Goal: Find specific page/section: Find specific page/section

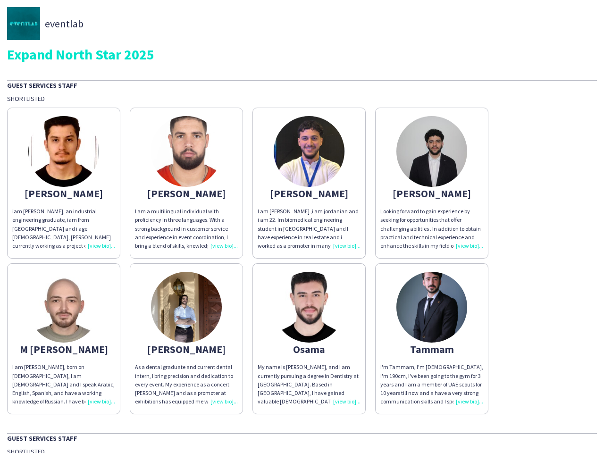
click at [302, 226] on div "I am [PERSON_NAME] ,i am jordanian and i am 22. Im biomedical engineering stude…" at bounding box center [309, 228] width 103 height 43
click at [64, 183] on img at bounding box center [63, 151] width 71 height 71
click at [186, 183] on img at bounding box center [186, 151] width 71 height 71
click at [309, 183] on img at bounding box center [309, 151] width 71 height 71
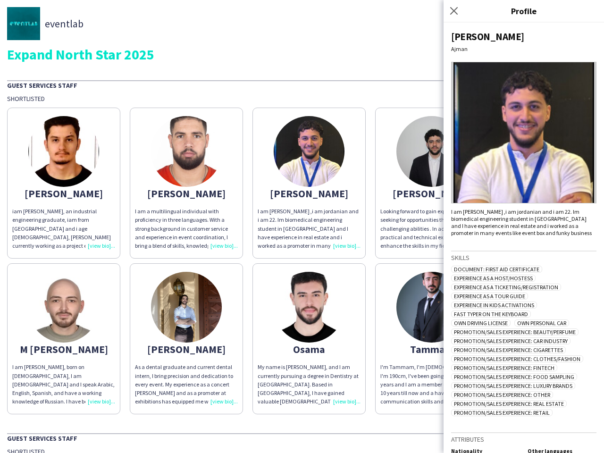
click at [432, 183] on img at bounding box center [431, 151] width 71 height 71
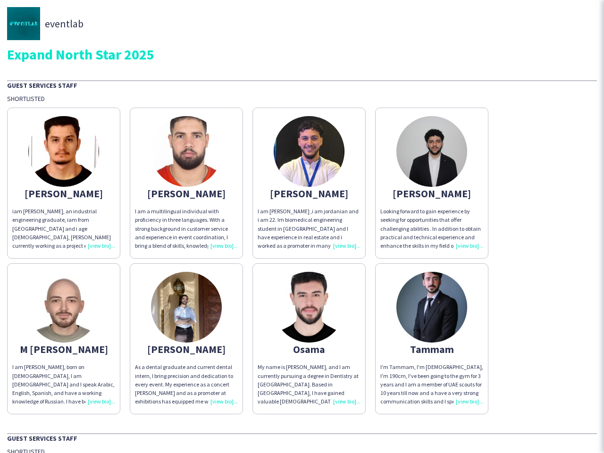
click at [64, 339] on img at bounding box center [63, 307] width 71 height 71
click at [186, 339] on img at bounding box center [186, 307] width 71 height 71
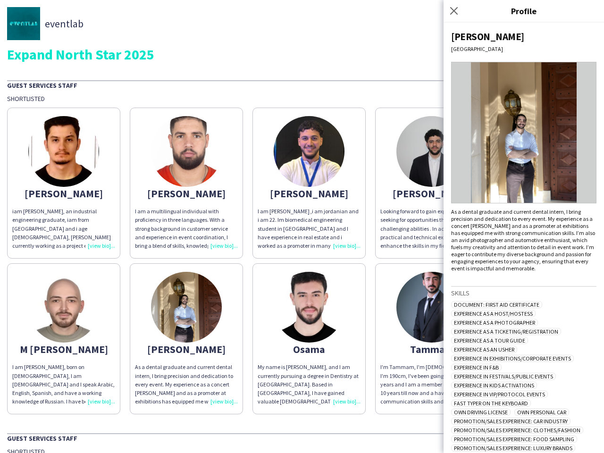
click at [309, 339] on img at bounding box center [309, 307] width 71 height 71
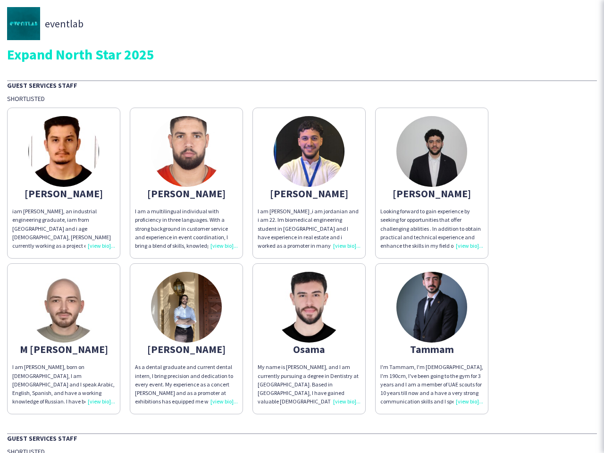
click at [432, 339] on img at bounding box center [431, 307] width 71 height 71
